Goal: Obtain resource: Download file/media

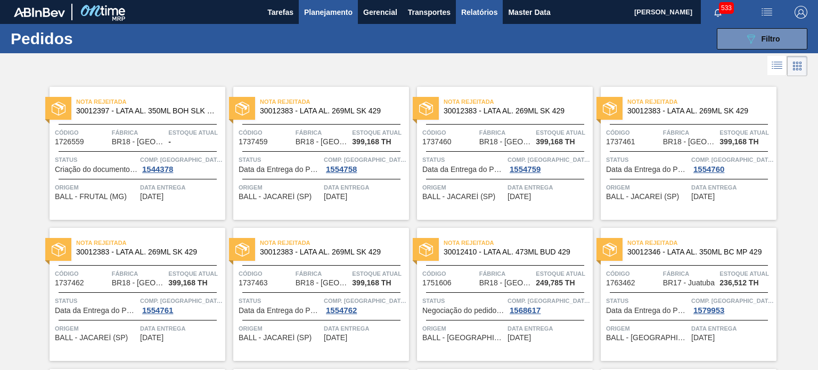
click at [469, 12] on span "Relatórios" at bounding box center [479, 12] width 36 height 13
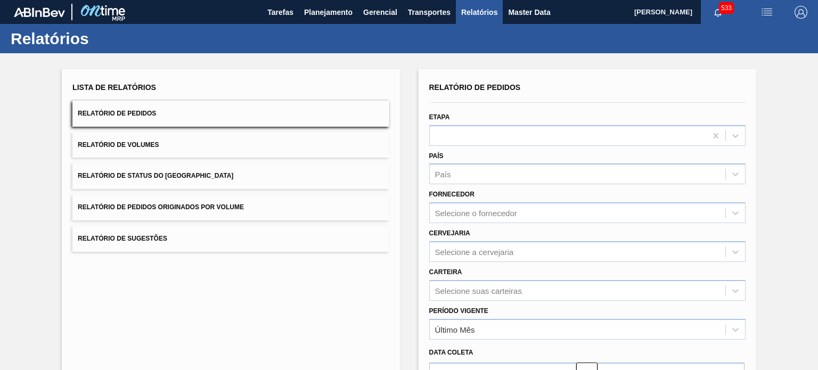
click at [158, 200] on button "Relatório de Pedidos Originados por Volume" at bounding box center [230, 207] width 316 height 26
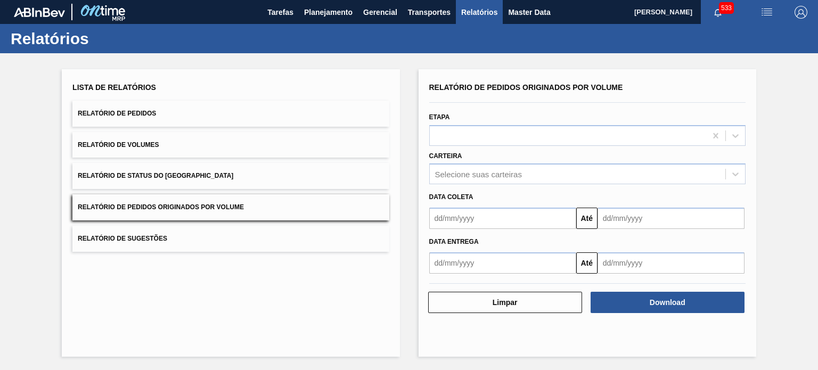
click at [142, 170] on button "Relatório de Status do [GEOGRAPHIC_DATA]" at bounding box center [230, 176] width 316 height 26
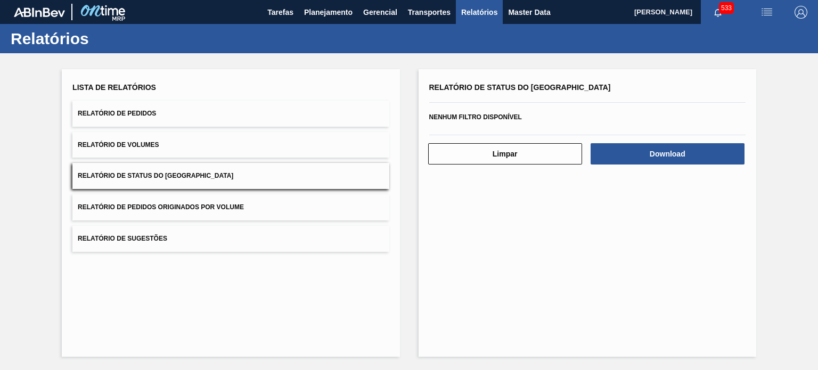
click at [148, 148] on span "Relatório de Volumes" at bounding box center [118, 144] width 81 height 7
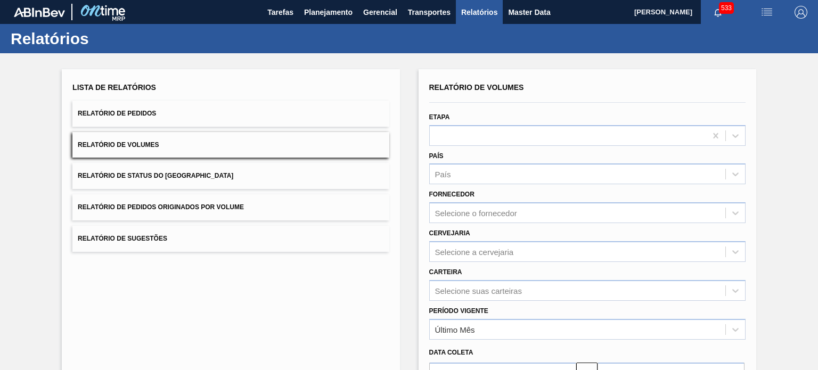
click at [144, 119] on button "Relatório de Pedidos" at bounding box center [230, 114] width 316 height 26
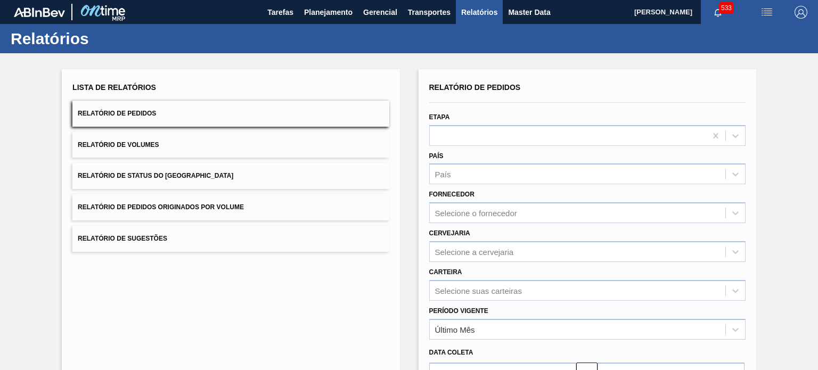
click at [143, 137] on button "Relatório de Volumes" at bounding box center [230, 145] width 316 height 26
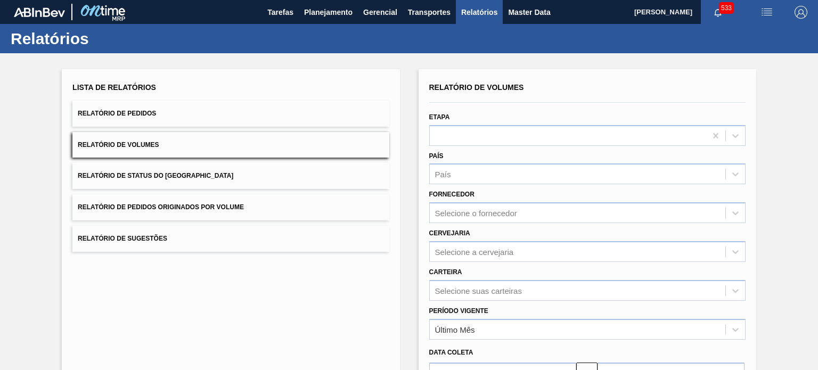
click at [143, 165] on button "Relatório de Status do [GEOGRAPHIC_DATA]" at bounding box center [230, 176] width 316 height 26
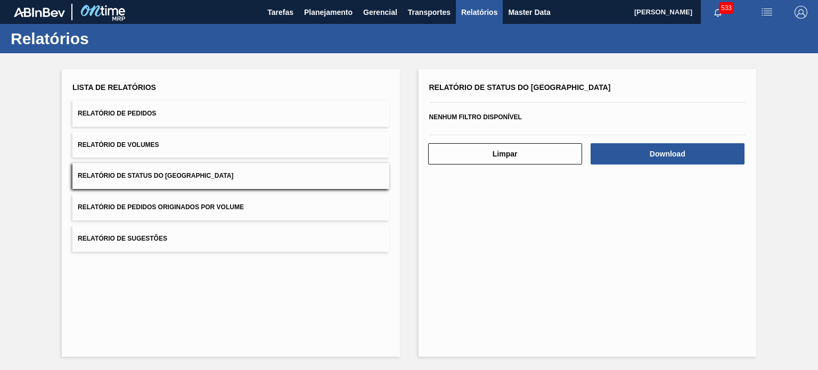
click at [125, 141] on span "Relatório de Volumes" at bounding box center [118, 144] width 81 height 7
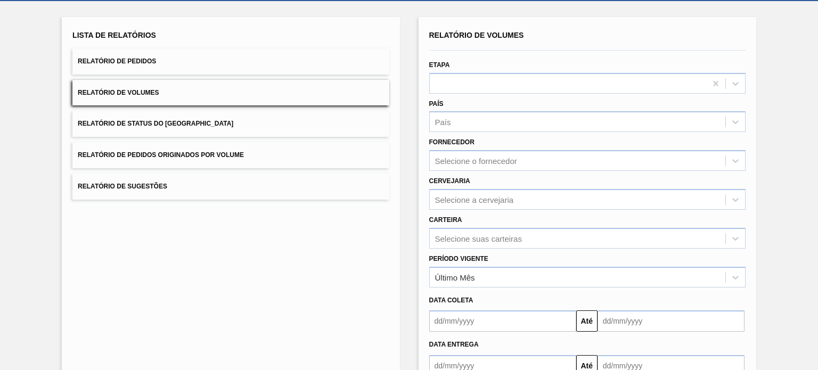
scroll to position [32, 0]
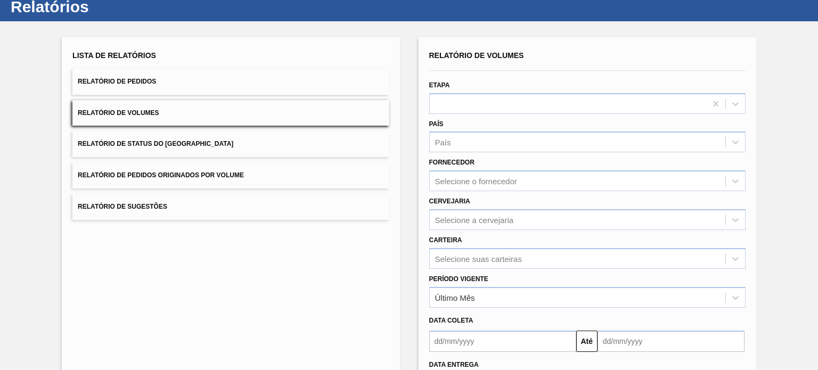
click at [168, 85] on button "Relatório de Pedidos" at bounding box center [230, 82] width 316 height 26
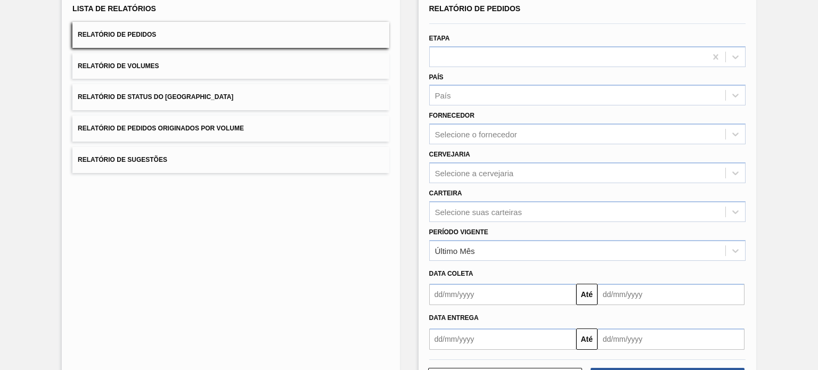
scroll to position [121, 0]
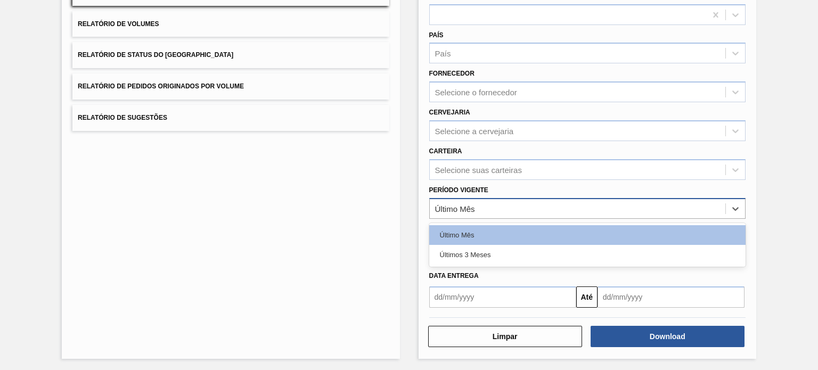
click at [461, 214] on div "Último Mês" at bounding box center [578, 208] width 296 height 15
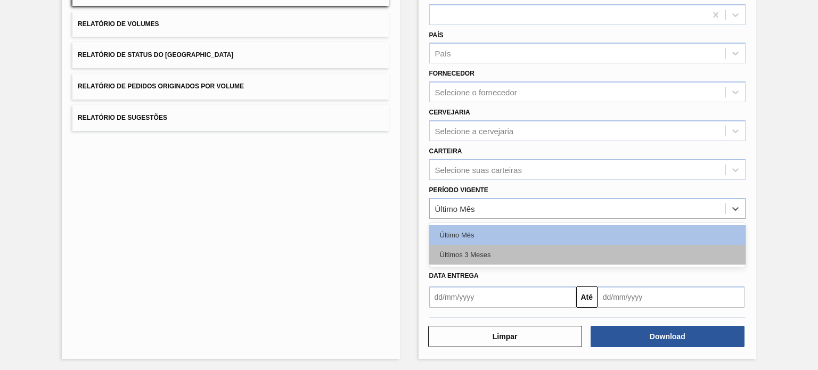
click at [474, 252] on div "Últimos 3 Meses" at bounding box center [587, 255] width 316 height 20
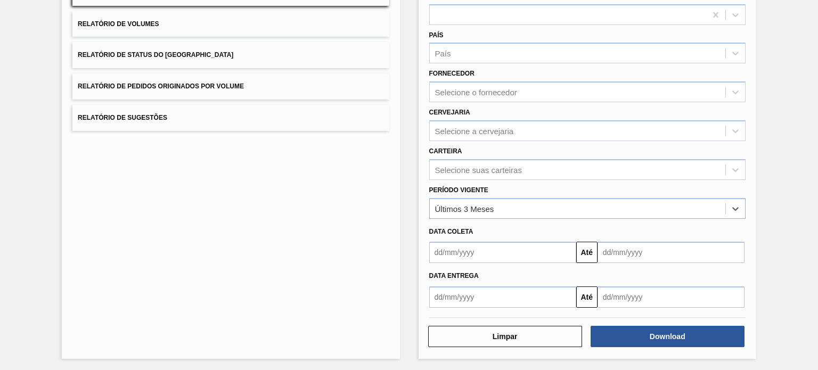
click at [527, 225] on div "Data coleta" at bounding box center [587, 231] width 325 height 15
click at [471, 206] on div "Últimos 3 Meses" at bounding box center [464, 208] width 59 height 9
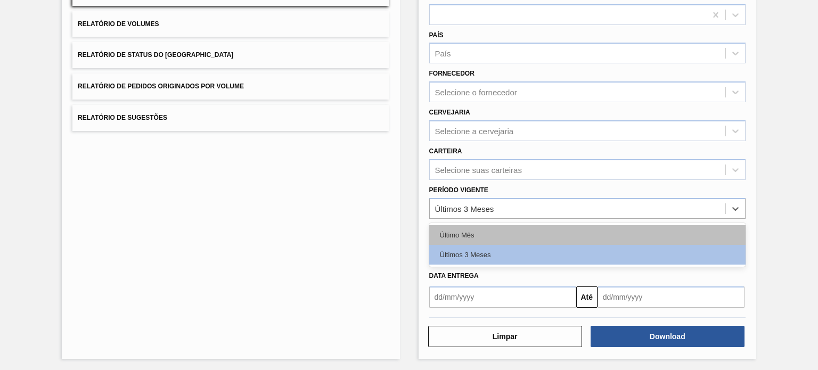
click at [464, 234] on div "Último Mês" at bounding box center [587, 235] width 316 height 20
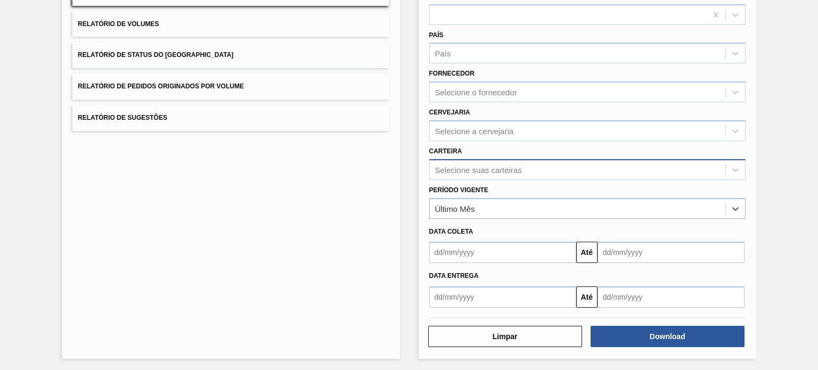
click at [480, 173] on div "Selecione suas carteiras" at bounding box center [578, 169] width 296 height 15
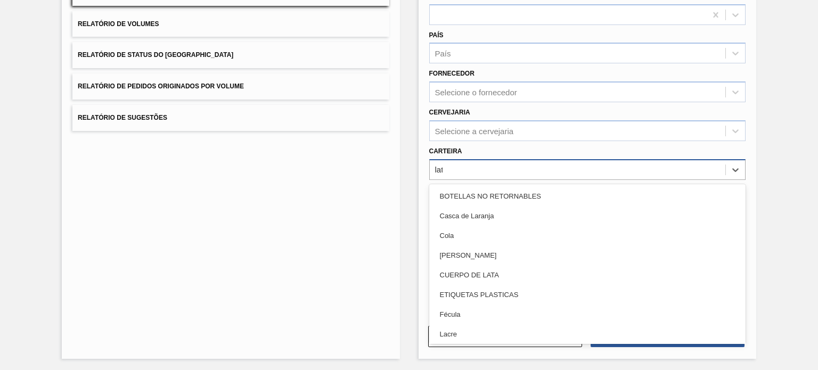
type input "lata"
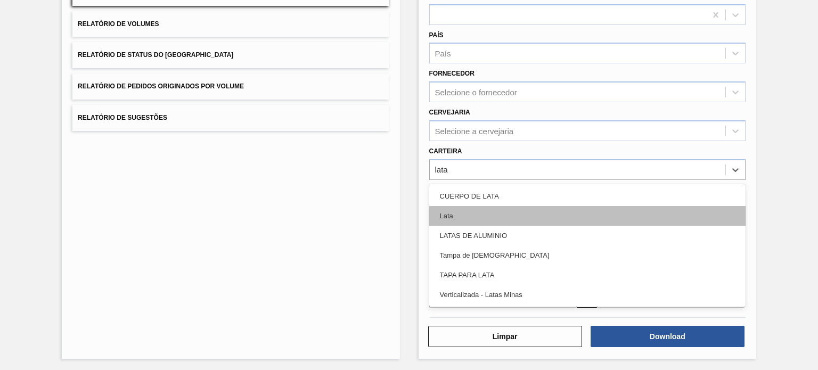
click at [464, 208] on div "Lata" at bounding box center [587, 216] width 316 height 20
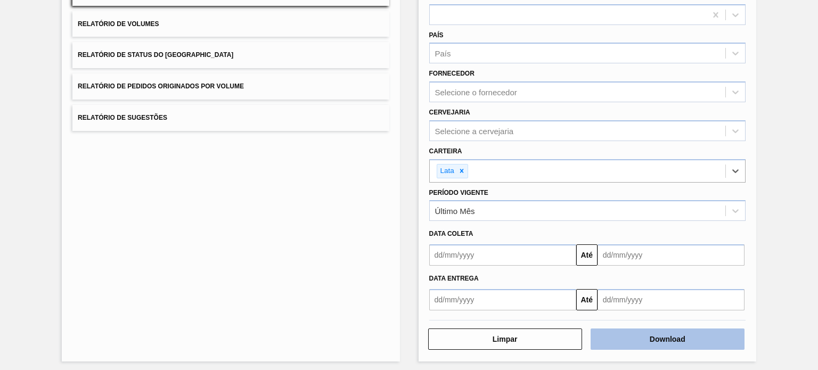
click at [665, 340] on button "Download" at bounding box center [668, 339] width 154 height 21
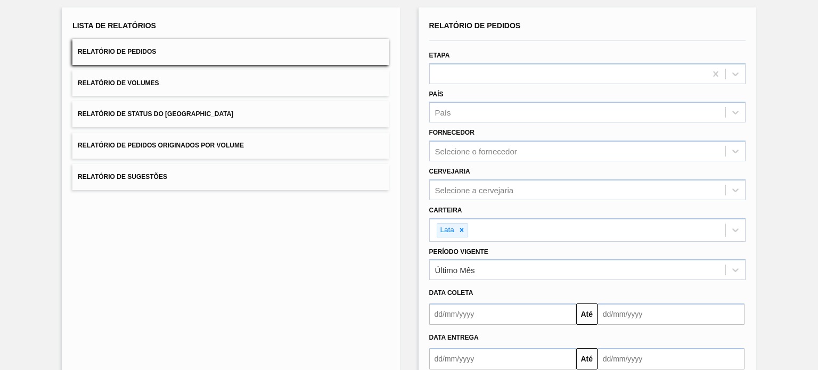
scroll to position [32, 0]
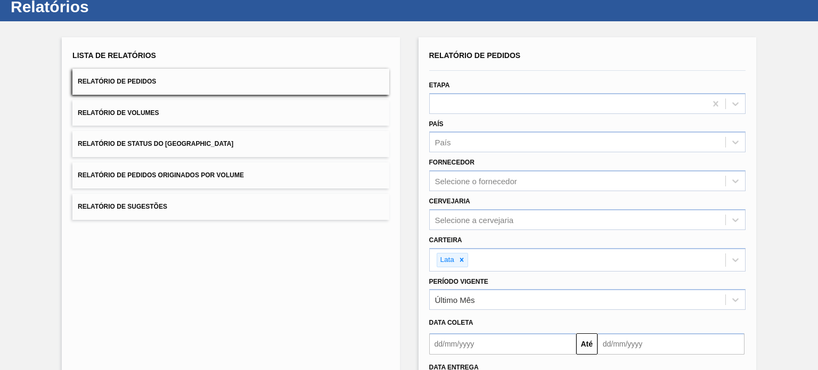
click at [153, 109] on span "Relatório de Volumes" at bounding box center [118, 112] width 81 height 7
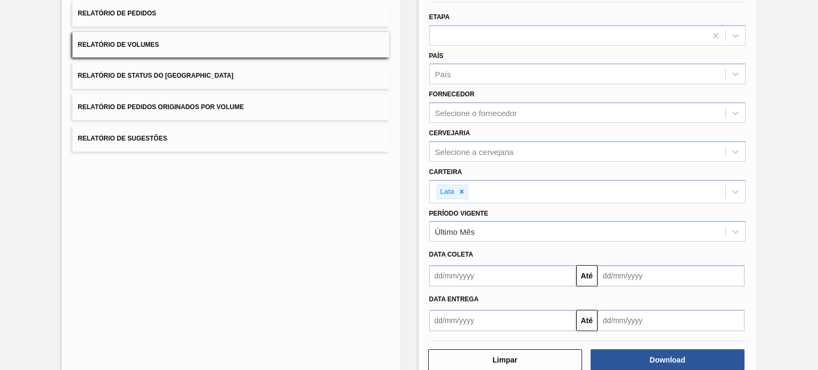
scroll to position [121, 0]
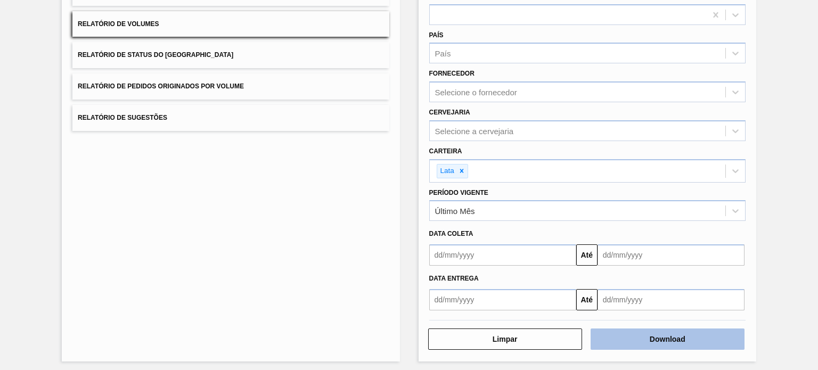
click at [673, 341] on button "Download" at bounding box center [668, 339] width 154 height 21
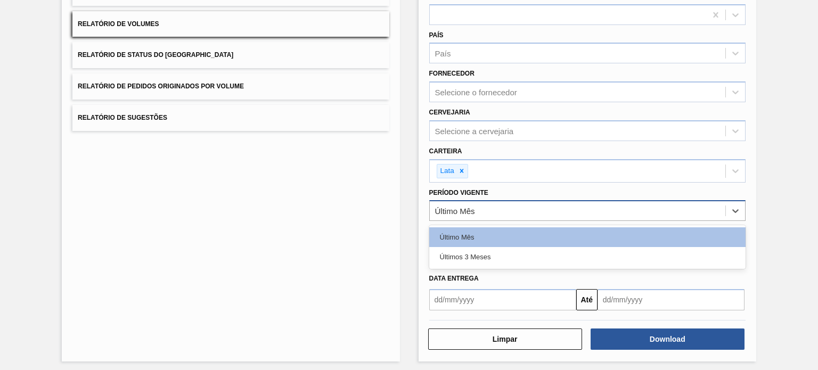
click at [483, 208] on div "Último Mês" at bounding box center [578, 210] width 296 height 15
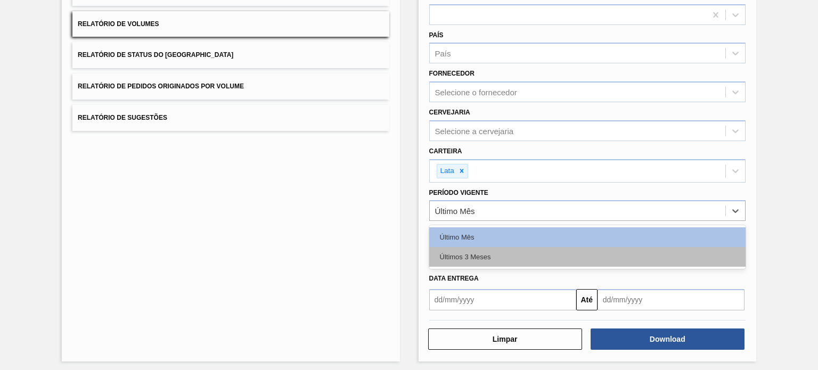
click at [475, 250] on div "Últimos 3 Meses" at bounding box center [587, 257] width 316 height 20
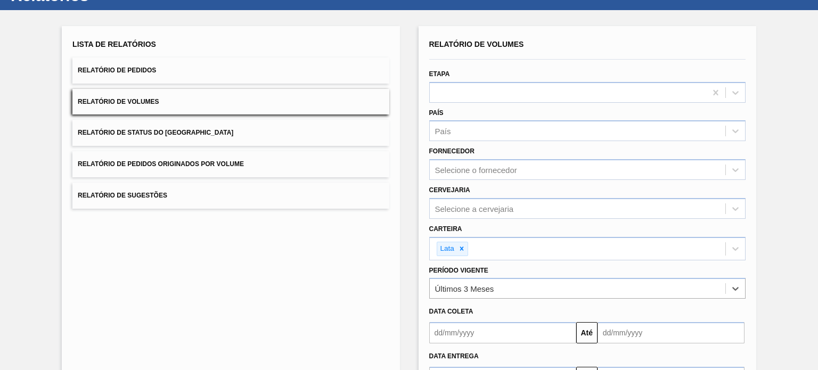
scroll to position [124, 0]
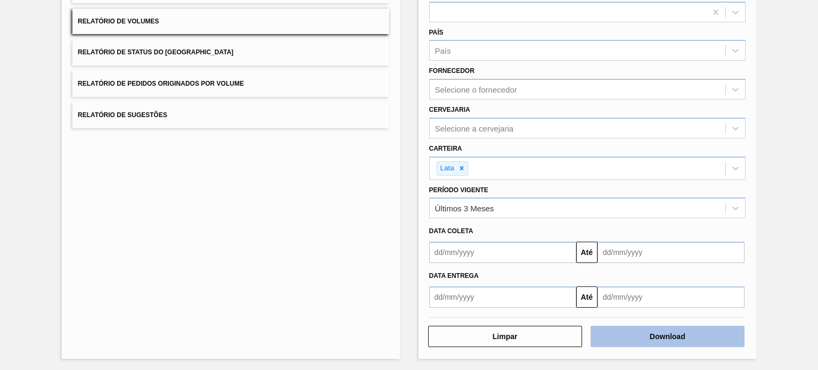
click at [652, 331] on button "Download" at bounding box center [668, 336] width 154 height 21
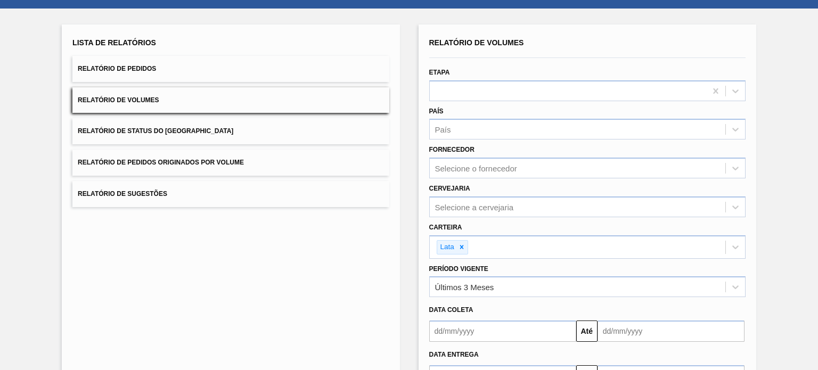
scroll to position [35, 0]
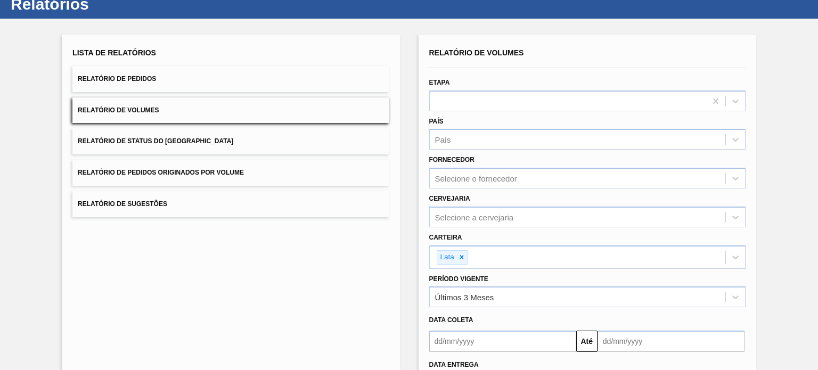
click at [130, 73] on button "Relatório de Pedidos" at bounding box center [230, 79] width 316 height 26
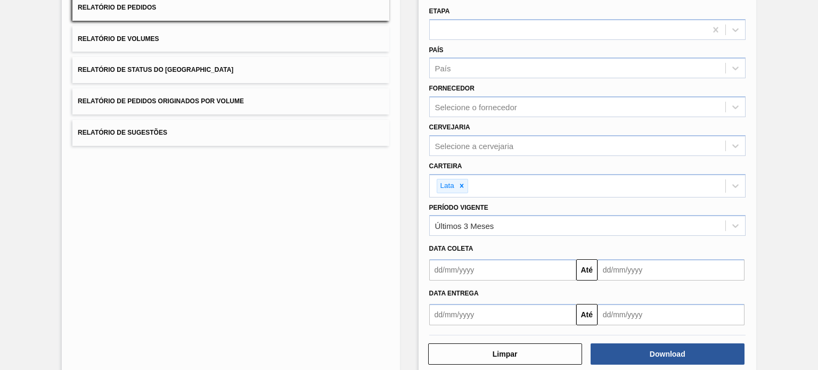
scroll to position [124, 0]
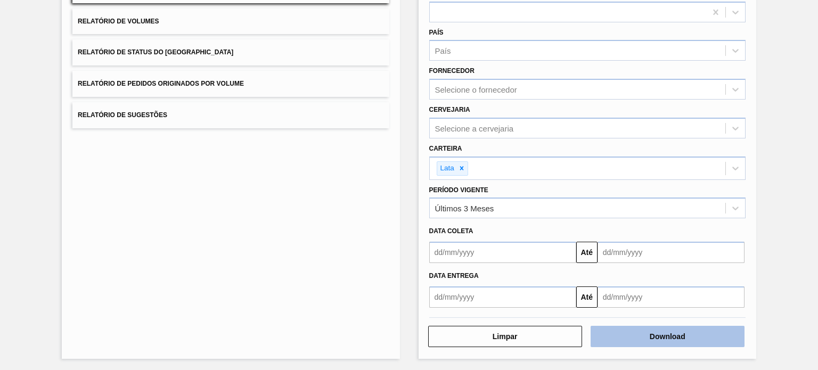
click at [654, 333] on button "Download" at bounding box center [668, 336] width 154 height 21
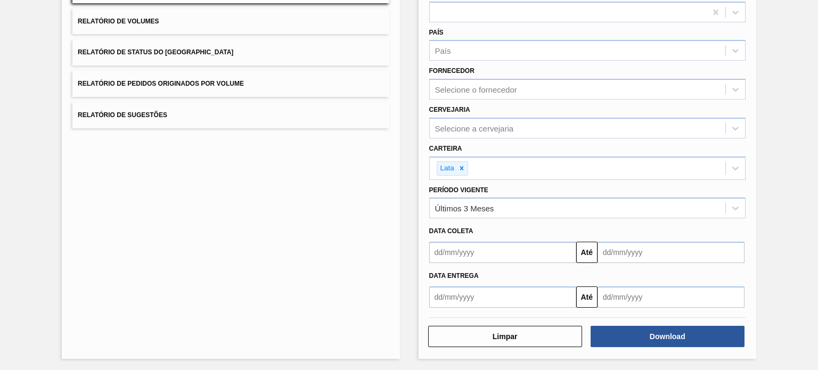
click at [801, 67] on div "Lista de Relatórios Relatório de Pedidos Relatório de Volumes Relatório de Stat…" at bounding box center [409, 151] width 818 height 443
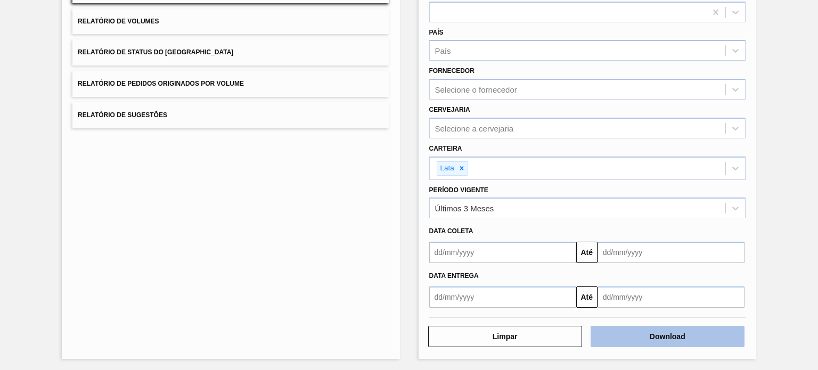
click at [635, 338] on button "Download" at bounding box center [668, 336] width 154 height 21
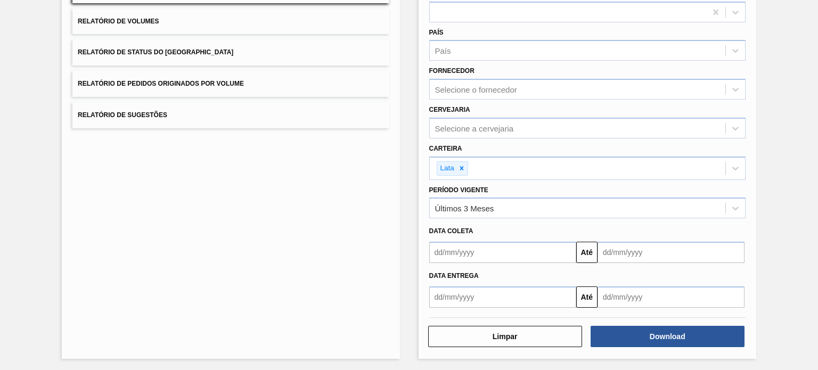
click at [780, 41] on div "Lista de Relatórios Relatório de Pedidos Relatório de Volumes Relatório de Stat…" at bounding box center [409, 151] width 818 height 443
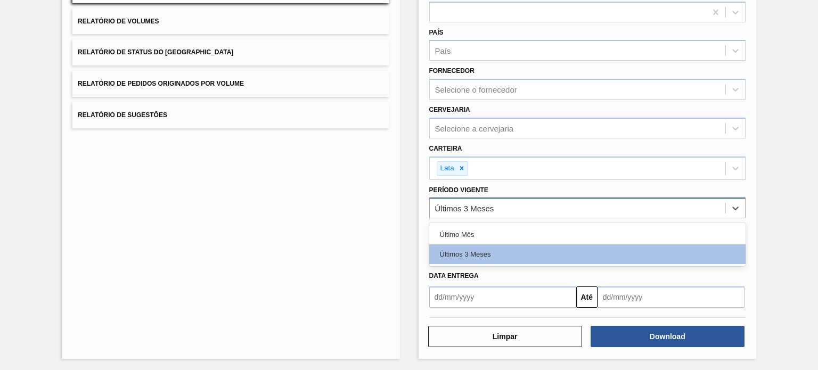
click at [477, 212] on div "Últimos 3 Meses" at bounding box center [578, 208] width 296 height 15
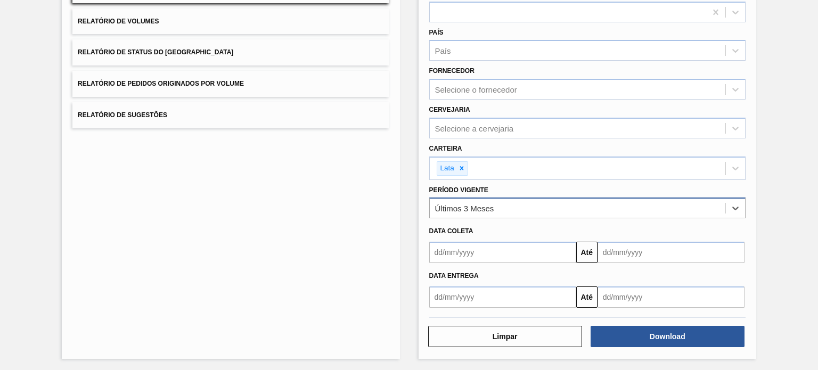
click at [490, 213] on div "Últimos 3 Meses" at bounding box center [578, 208] width 296 height 15
click at [475, 249] on input "text" at bounding box center [502, 252] width 147 height 21
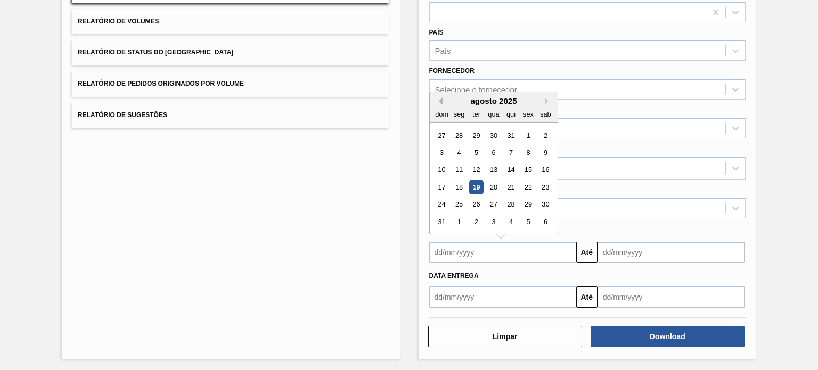
click at [439, 97] on button "Previous Month" at bounding box center [438, 100] width 7 height 7
click at [540, 98] on div "maio 2025" at bounding box center [494, 100] width 128 height 9
click at [541, 98] on div "maio 2025" at bounding box center [494, 100] width 128 height 9
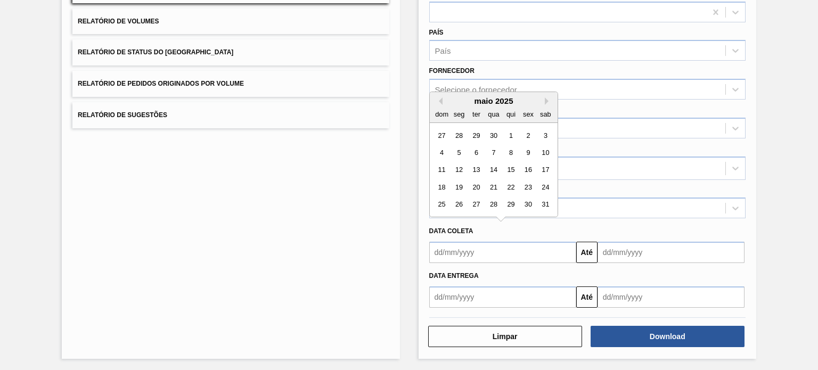
click at [542, 98] on div "maio 2025" at bounding box center [494, 100] width 128 height 9
click at [545, 98] on button "Next Month" at bounding box center [548, 100] width 7 height 7
click at [444, 133] on div "1" at bounding box center [442, 135] width 14 height 14
type input "[DATE]"
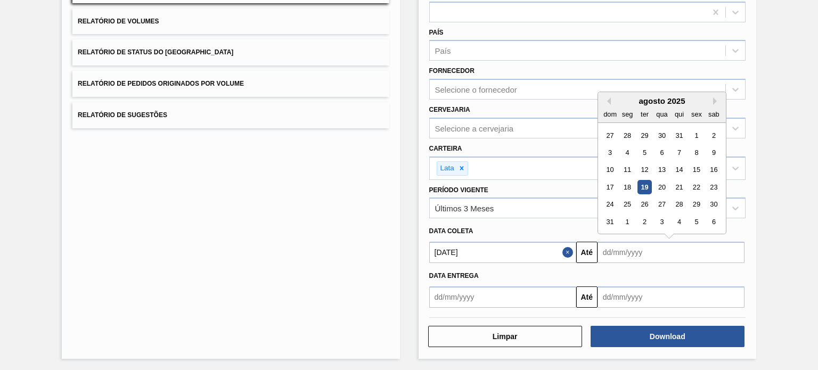
click at [646, 247] on input "text" at bounding box center [671, 252] width 147 height 21
click at [606, 97] on button "Previous Month" at bounding box center [606, 100] width 7 height 7
click at [713, 100] on button "Next Month" at bounding box center [716, 100] width 7 height 7
click at [608, 97] on button "Previous Month" at bounding box center [606, 100] width 7 height 7
click at [615, 186] on div "20" at bounding box center [610, 187] width 14 height 14
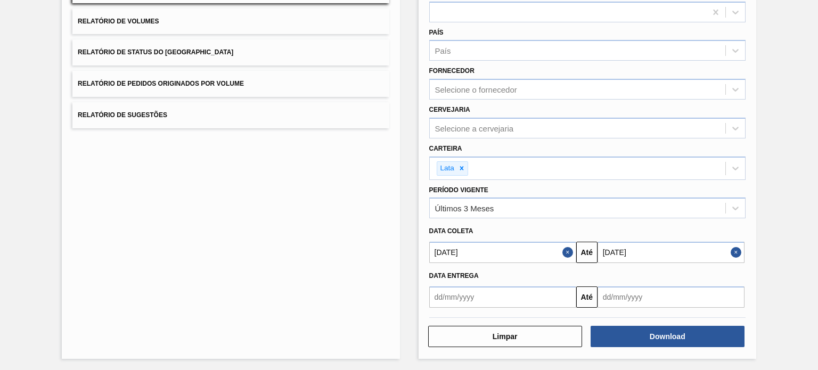
type input "[DATE]"
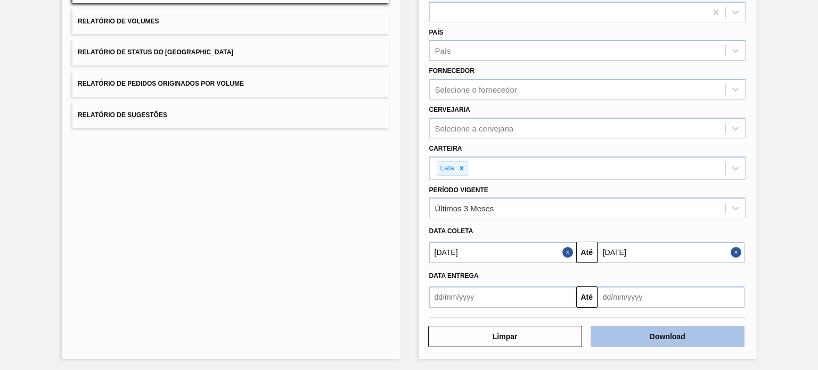
click at [639, 338] on button "Download" at bounding box center [668, 336] width 154 height 21
